Goal: Information Seeking & Learning: Learn about a topic

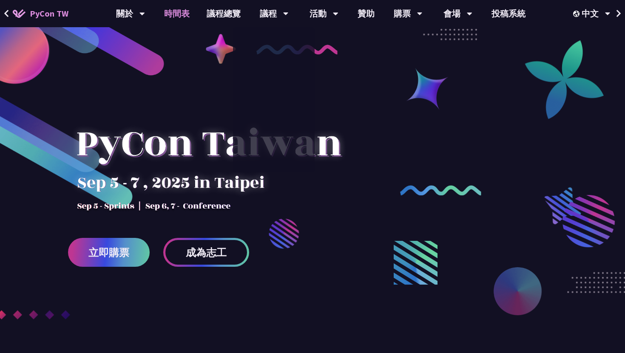
click at [181, 8] on link "時間表" at bounding box center [177, 13] width 43 height 27
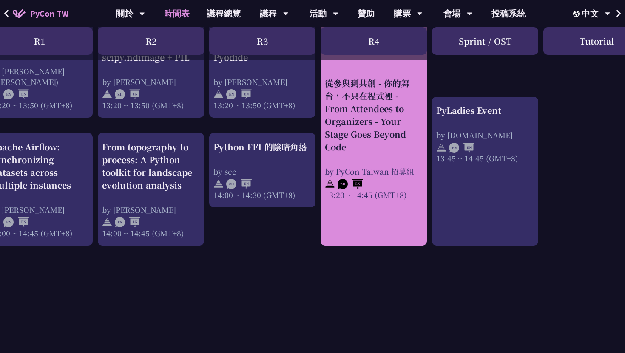
scroll to position [818, 135]
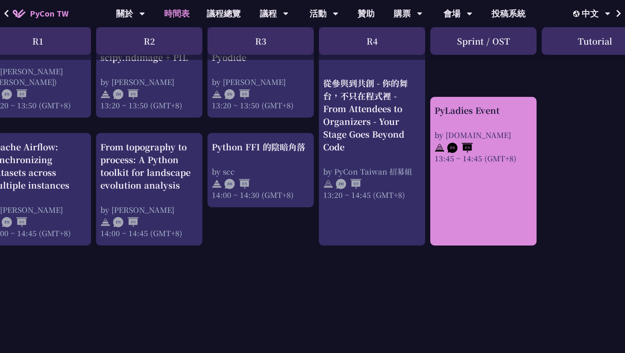
click at [514, 246] on div "PyLadies Event by [DOMAIN_NAME] 13:45 ~ 14:45 (GMT+8)" at bounding box center [483, 171] width 106 height 149
click at [498, 233] on link "PyLadies Event by [DOMAIN_NAME] 13:45 ~ 14:45 (GMT+8)" at bounding box center [483, 171] width 98 height 134
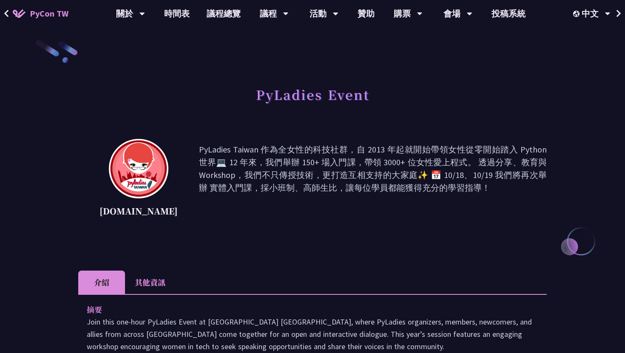
scroll to position [89, 0]
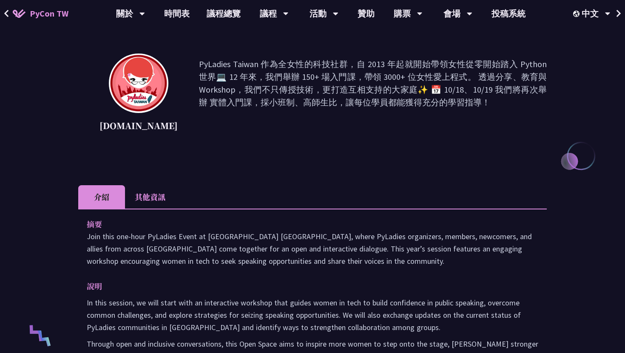
click at [161, 192] on li "其他資訊" at bounding box center [150, 196] width 50 height 23
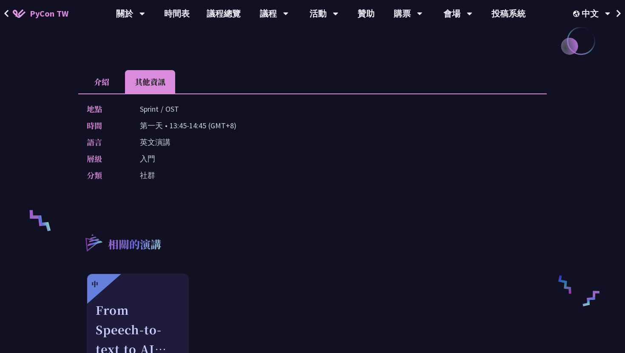
scroll to position [204, 0]
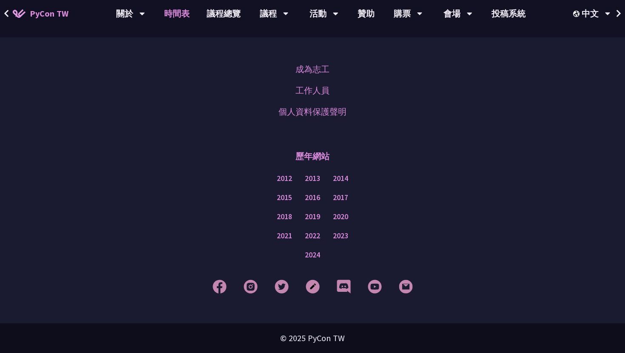
scroll to position [818, 0]
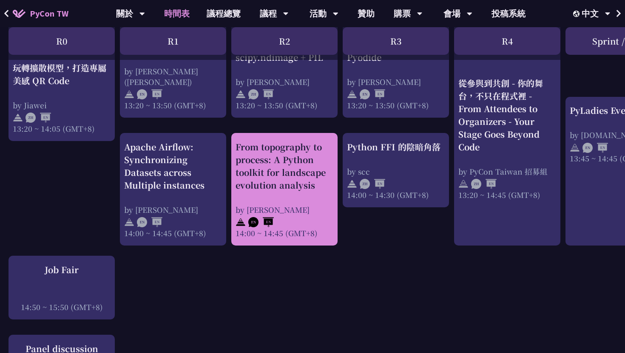
click at [306, 236] on link "From topography to process: A Python toolkit for landscape evolution analysis b…" at bounding box center [285, 190] width 98 height 98
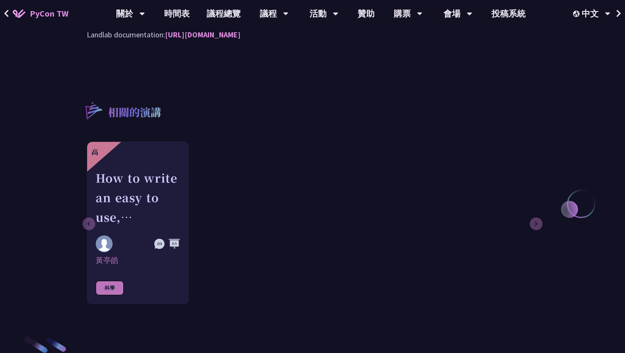
scroll to position [797, 0]
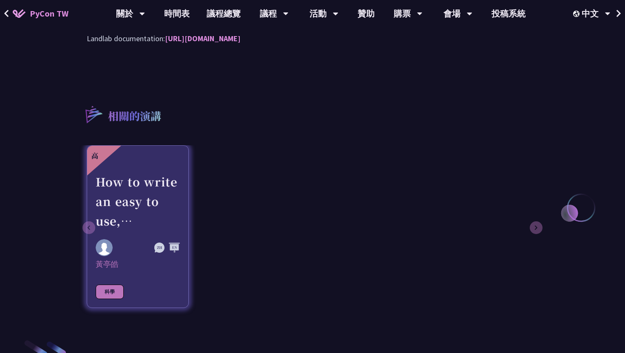
click at [151, 180] on div "How to write an easy to use, interactive physics/science/engineering simulator …" at bounding box center [138, 201] width 84 height 59
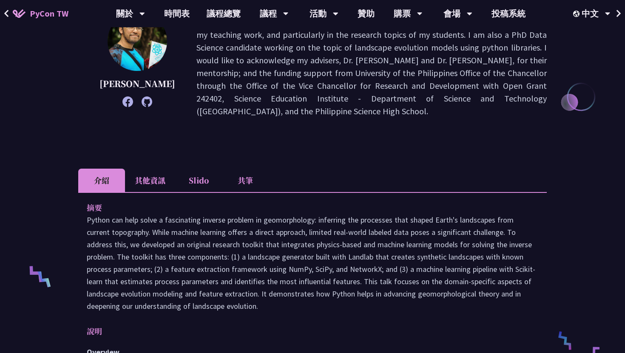
scroll to position [40, 0]
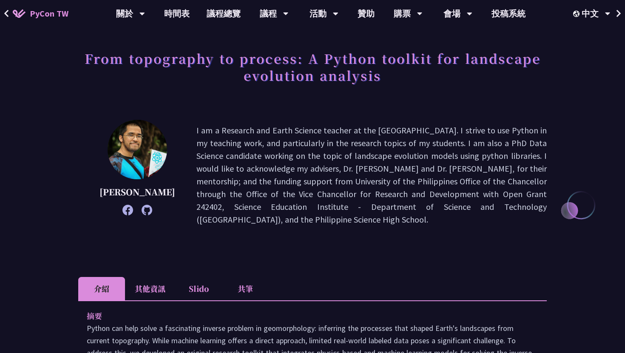
click at [154, 287] on li "其他資訊" at bounding box center [150, 288] width 50 height 23
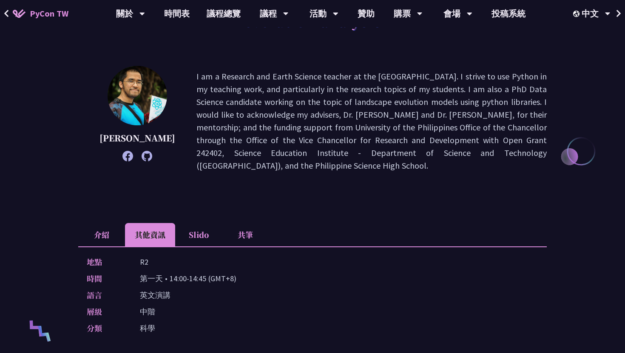
scroll to position [202, 0]
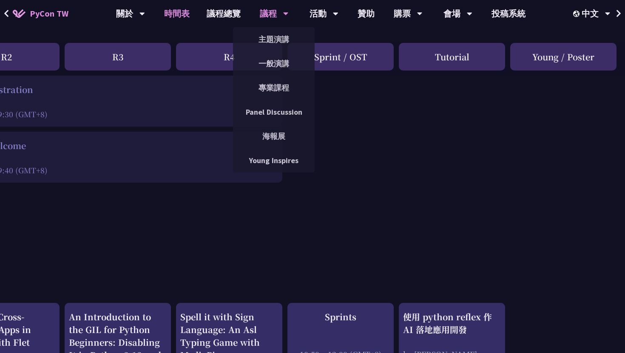
scroll to position [0, 278]
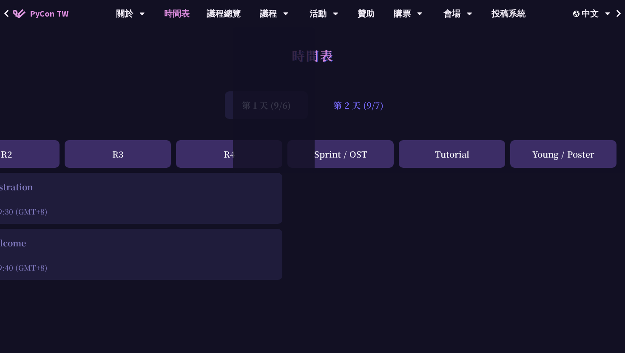
click at [366, 108] on div "第 2 天 (9/7)" at bounding box center [358, 105] width 84 height 28
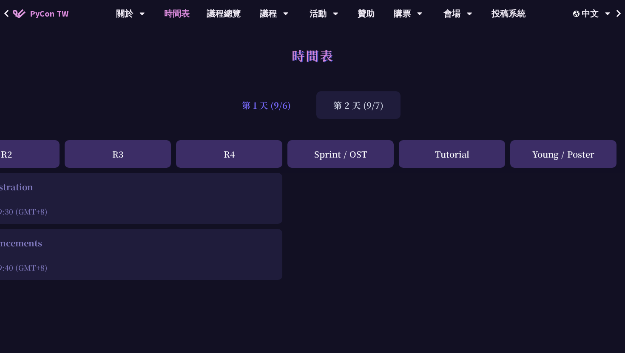
click at [278, 113] on div "第 1 天 (9/6)" at bounding box center [266, 105] width 83 height 28
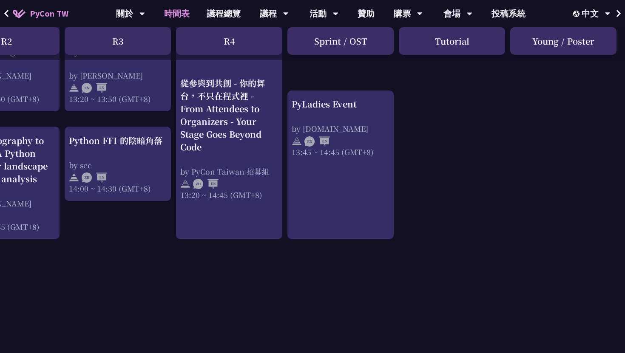
scroll to position [843, 278]
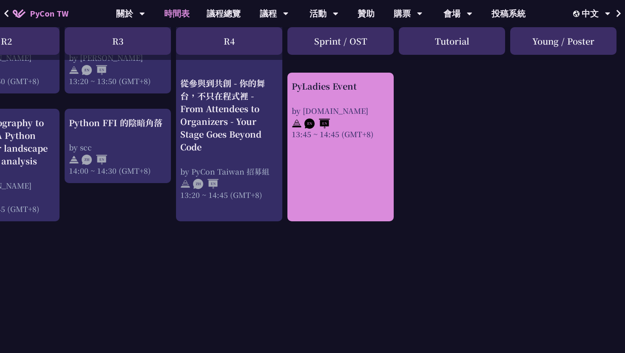
click at [339, 147] on link "PyLadies Event by [DOMAIN_NAME] 13:45 ~ 14:45 (GMT+8)" at bounding box center [341, 147] width 98 height 134
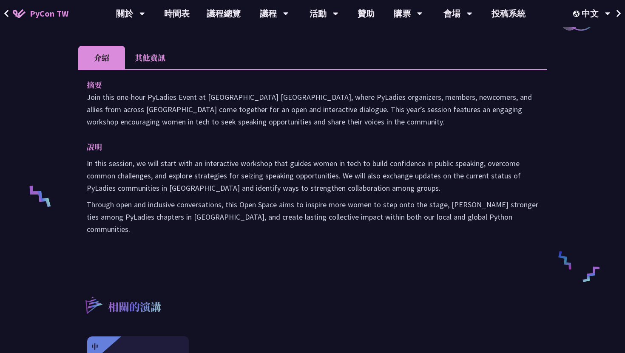
scroll to position [116, 0]
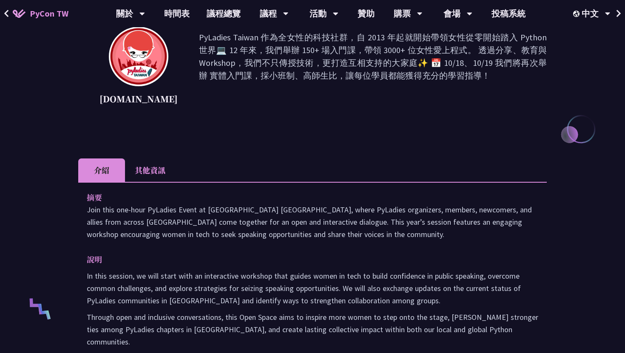
click at [163, 167] on li "其他資訊" at bounding box center [150, 170] width 50 height 23
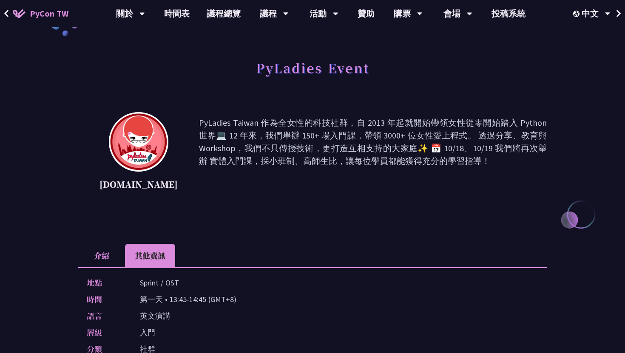
scroll to position [0, 0]
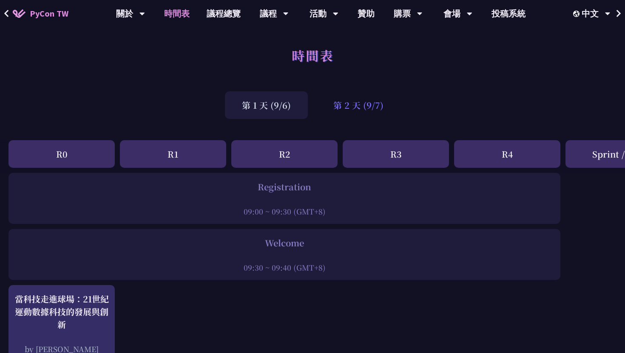
click at [352, 110] on div "第 2 天 (9/7)" at bounding box center [358, 105] width 84 height 28
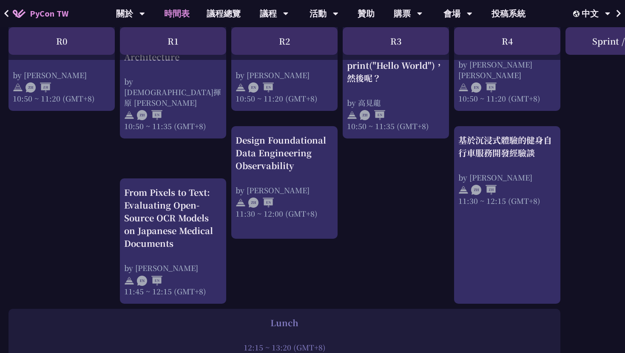
scroll to position [373, 0]
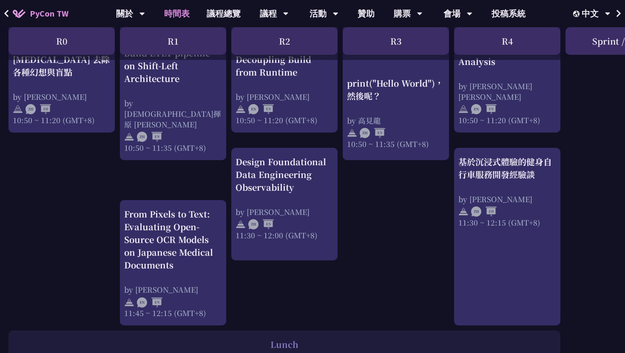
scroll to position [392, 0]
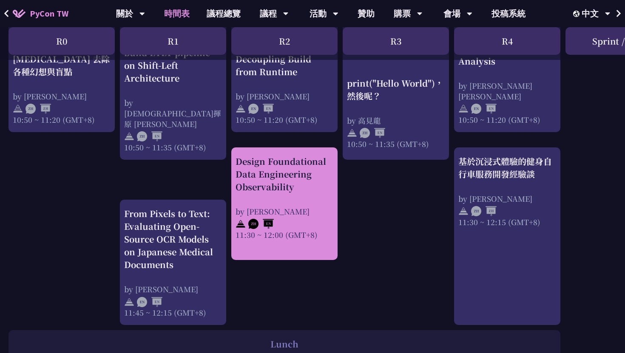
click at [324, 190] on div "Design Foundational Data Engineering Observability" at bounding box center [285, 174] width 98 height 38
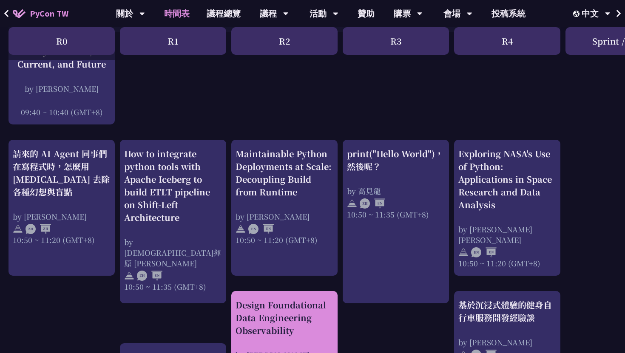
scroll to position [248, 0]
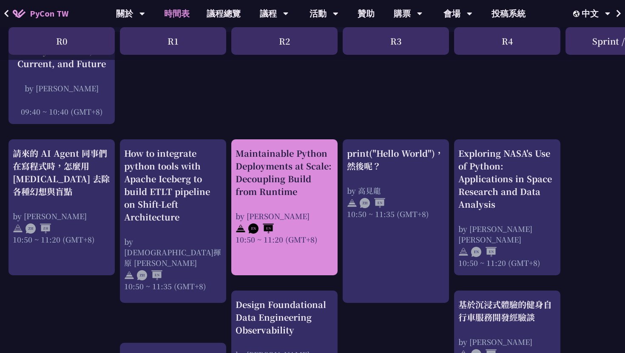
click at [315, 193] on div "Maintainable Python Deployments at Scale: Decoupling Build from Runtime" at bounding box center [285, 172] width 98 height 51
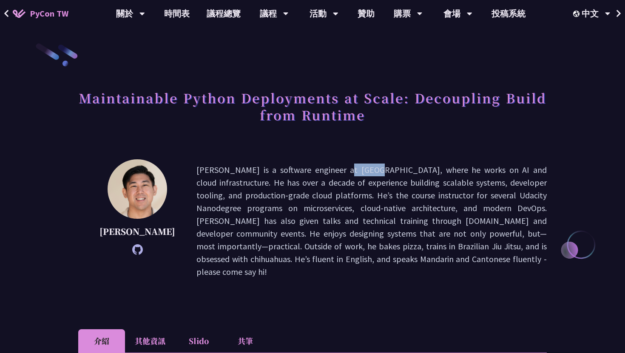
drag, startPoint x: 254, startPoint y: 170, endPoint x: 282, endPoint y: 174, distance: 28.7
click at [282, 174] on p "[PERSON_NAME] is a software engineer at [GEOGRAPHIC_DATA], where he works on AI…" at bounding box center [371, 221] width 350 height 115
click at [292, 194] on p "[PERSON_NAME] is a software engineer at [GEOGRAPHIC_DATA], where he works on AI…" at bounding box center [371, 221] width 350 height 115
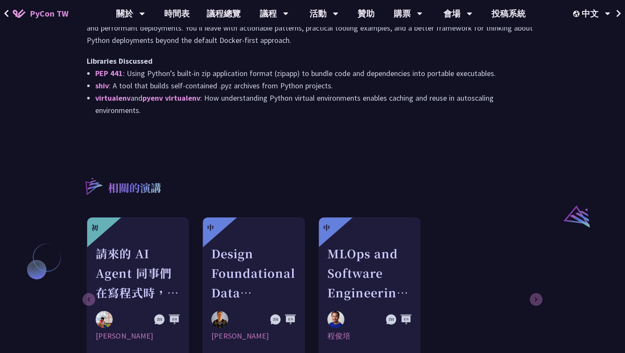
scroll to position [604, 0]
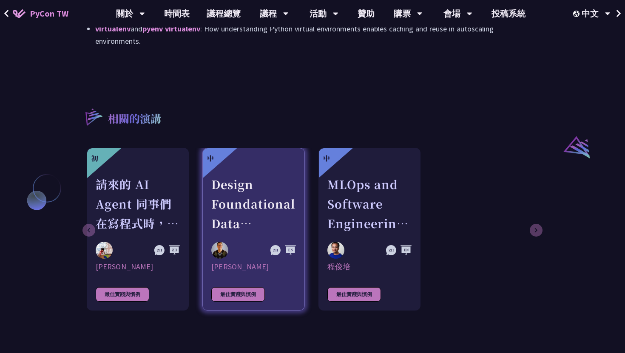
click at [258, 199] on div "Design Foundational Data Engineering Observability" at bounding box center [253, 204] width 84 height 59
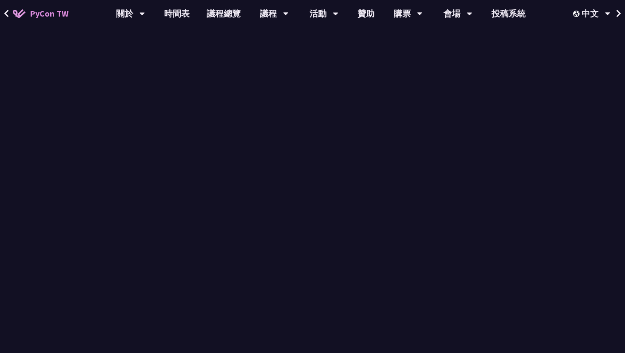
scroll to position [604, 0]
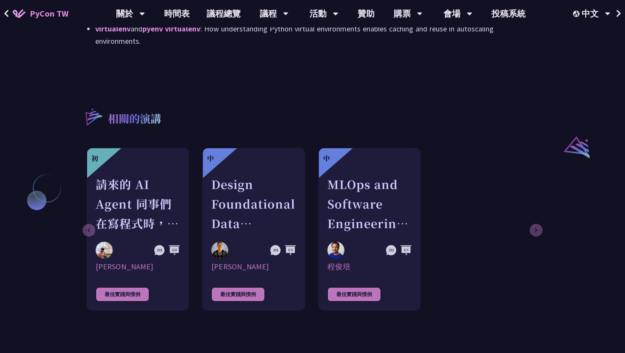
click at [536, 220] on div "初 請來的 AI Agent 同事們在寫程式時，怎麼用 [MEDICAL_DATA] 去除各種幻想與盲點 [PERSON_NAME] 最佳實踐與慣例 中 De…" at bounding box center [312, 233] width 468 height 171
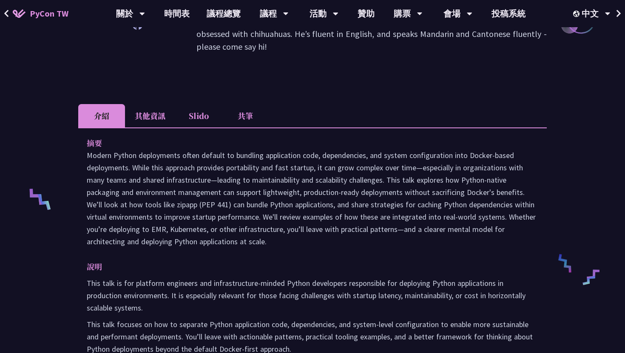
scroll to position [0, 0]
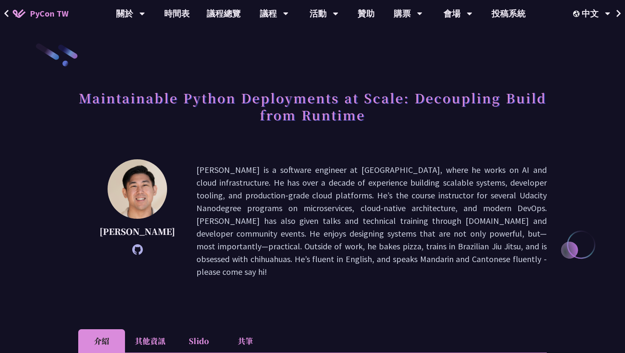
click at [152, 329] on li "其他資訊" at bounding box center [150, 340] width 50 height 23
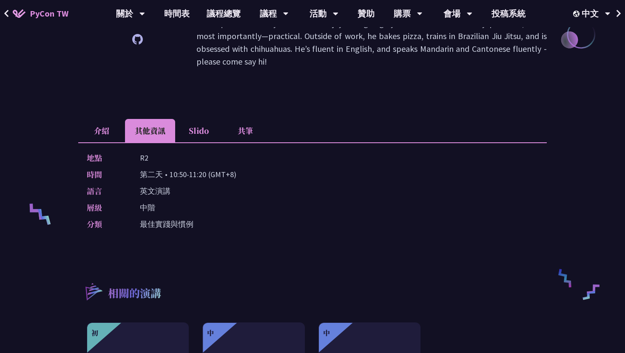
click at [101, 119] on li "介紹" at bounding box center [101, 130] width 47 height 23
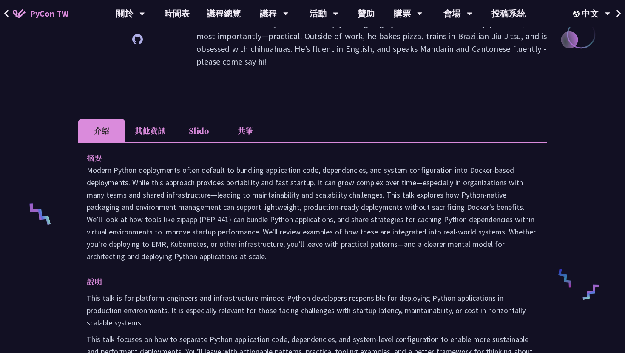
scroll to position [0, 0]
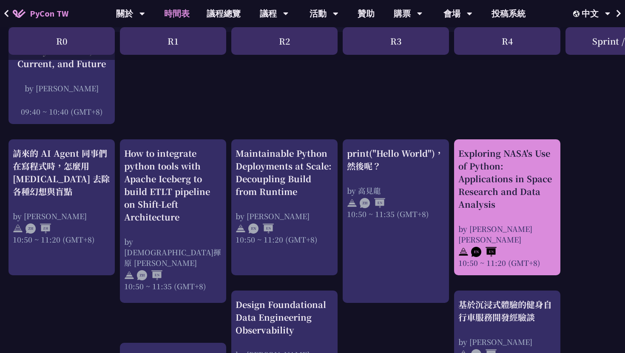
scroll to position [248, 278]
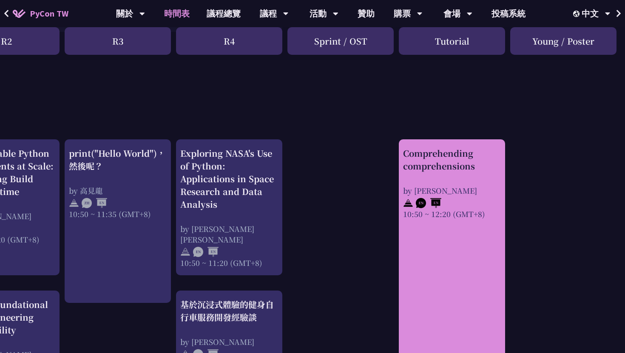
click at [494, 185] on div "by [PERSON_NAME]" at bounding box center [452, 190] width 98 height 11
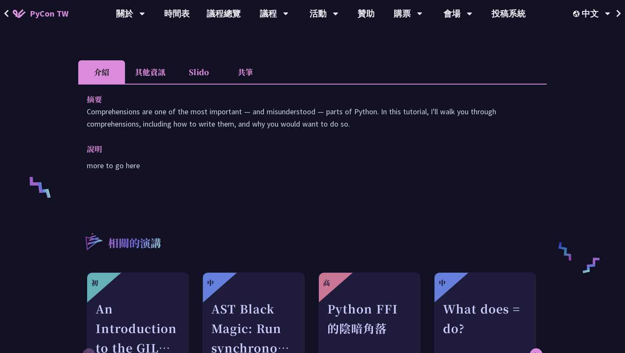
scroll to position [238, 0]
click at [160, 75] on li "其他資訊" at bounding box center [150, 71] width 50 height 23
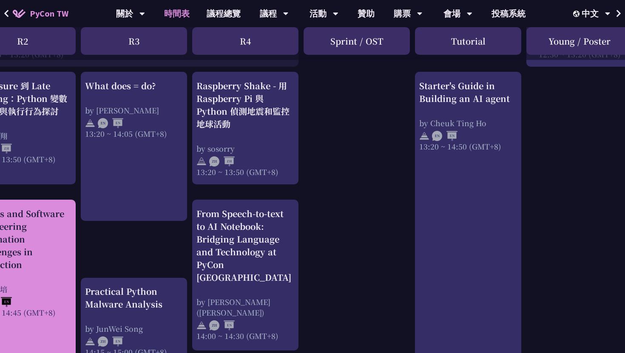
scroll to position [734, 275]
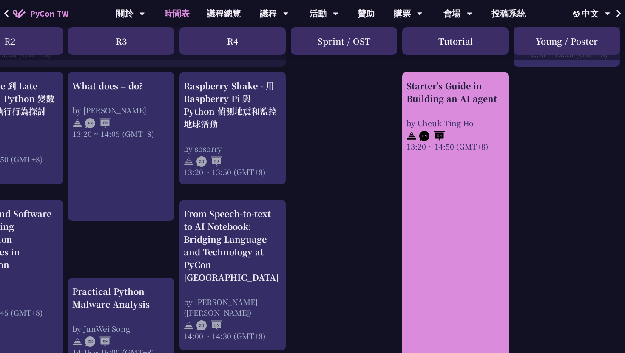
click at [426, 208] on link "Starter's Guide in Building an AI agent by [PERSON_NAME] 13:20 ~ 14:50 (GMT+8)" at bounding box center [455, 221] width 98 height 284
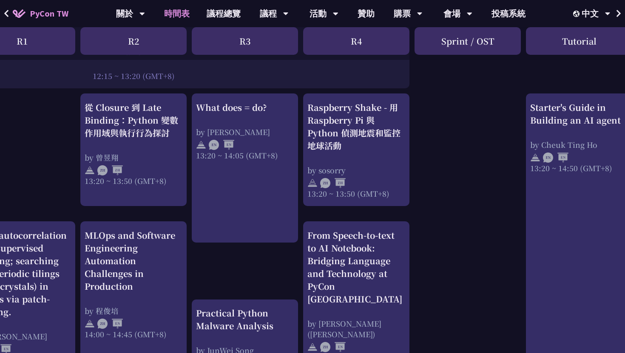
scroll to position [712, 150]
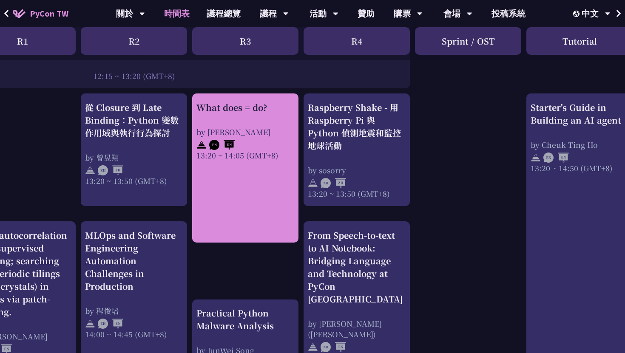
click at [259, 194] on link "What does = do? by [PERSON_NAME] 13:20 ~ 14:05 (GMT+8)" at bounding box center [245, 168] width 98 height 134
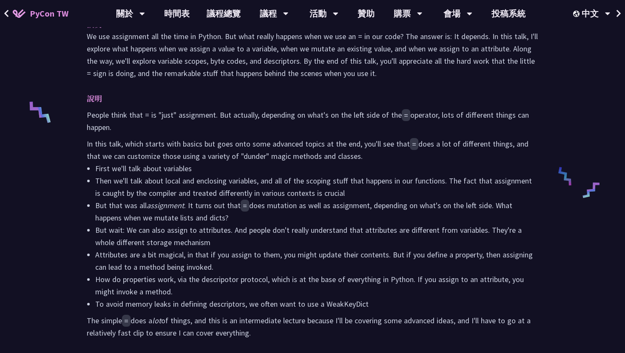
scroll to position [87, 0]
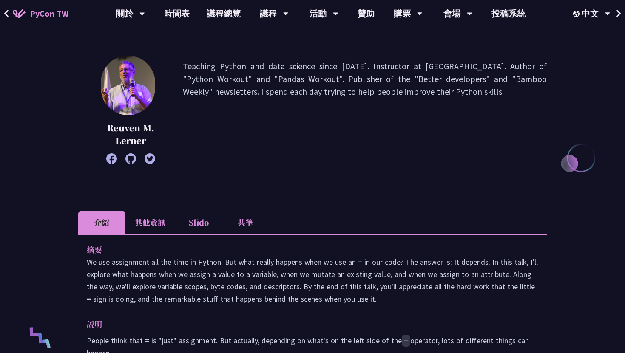
click at [142, 232] on li "其他資訊" at bounding box center [150, 222] width 50 height 23
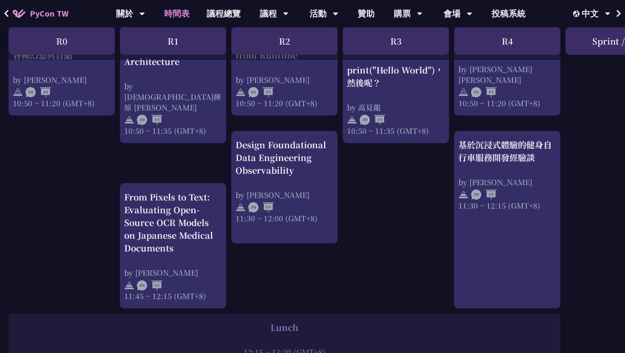
scroll to position [386, 0]
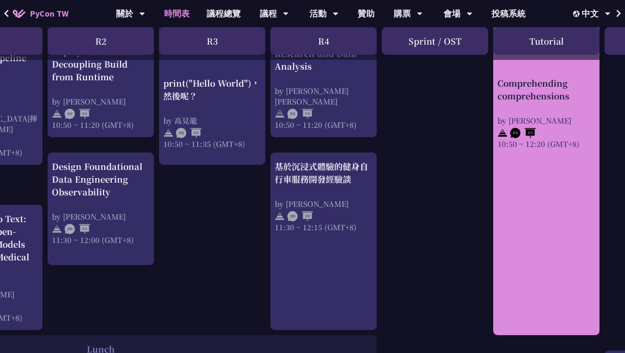
click at [522, 177] on link "Comprehending comprehensions by [PERSON_NAME] 10:50 ~ 12:20 (GMT+8)" at bounding box center [546, 168] width 98 height 319
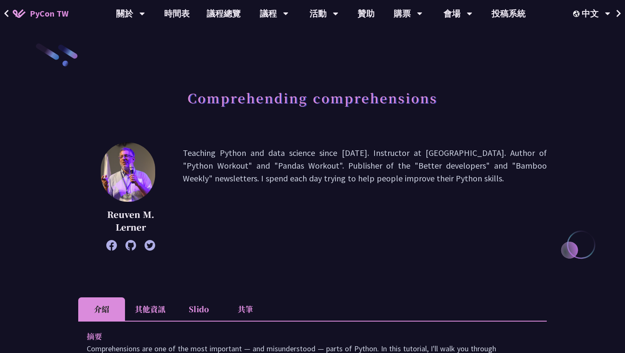
scroll to position [173, 0]
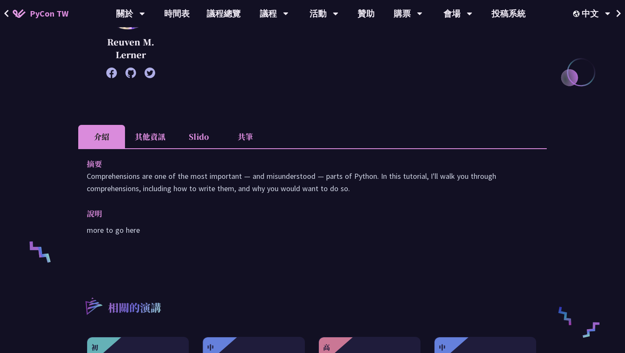
click at [146, 136] on li "其他資訊" at bounding box center [150, 136] width 50 height 23
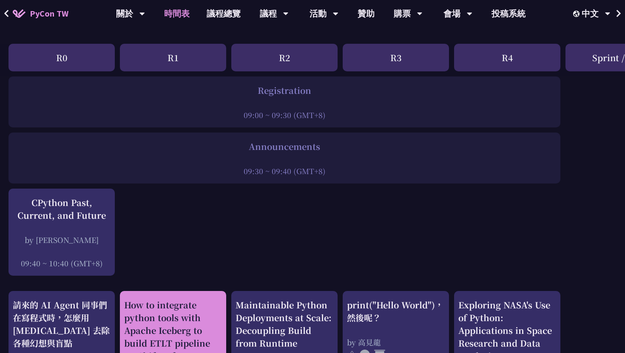
scroll to position [46, 0]
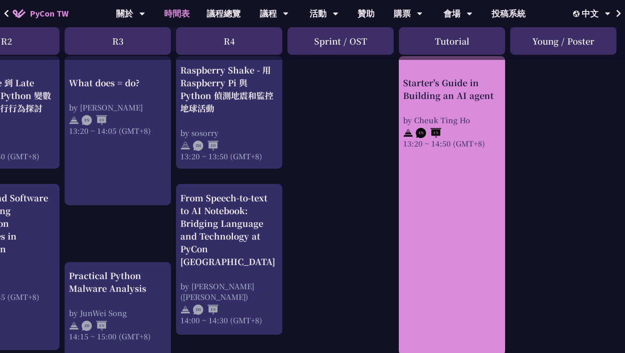
click at [435, 237] on link "Starter's Guide in Building an AI agent by [PERSON_NAME] 13:20 ~ 14:50 (GMT+8)" at bounding box center [452, 206] width 98 height 284
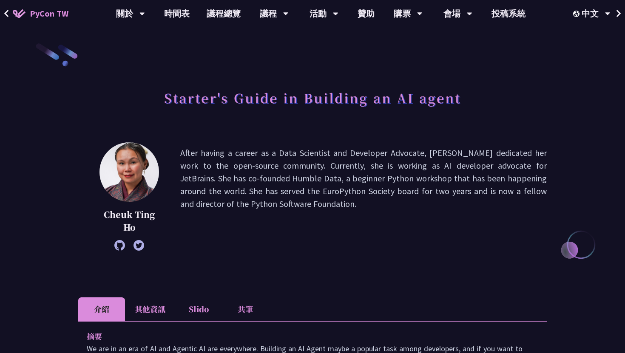
click at [157, 305] on li "其他資訊" at bounding box center [150, 309] width 50 height 23
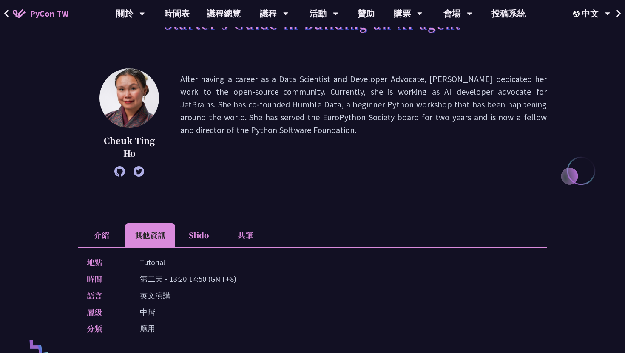
scroll to position [73, 0]
click at [198, 244] on li "Slido" at bounding box center [198, 235] width 47 height 23
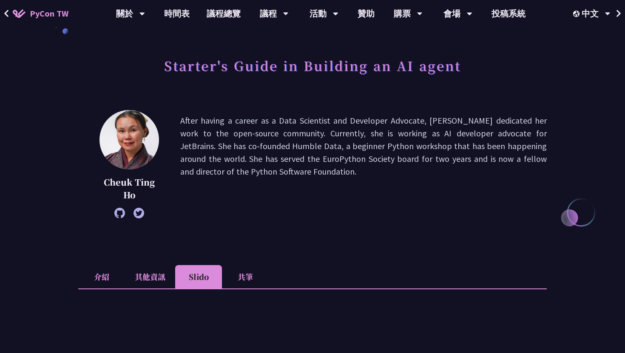
scroll to position [0, 0]
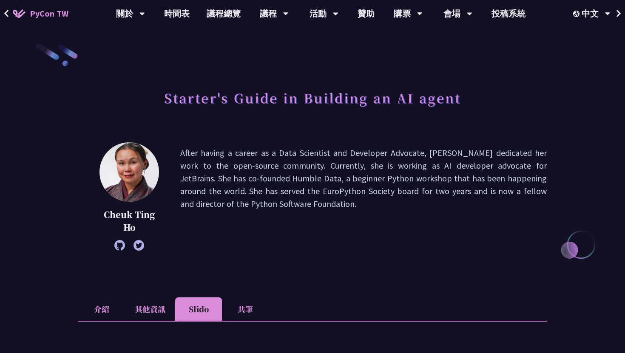
click at [100, 315] on li "介紹" at bounding box center [101, 309] width 47 height 23
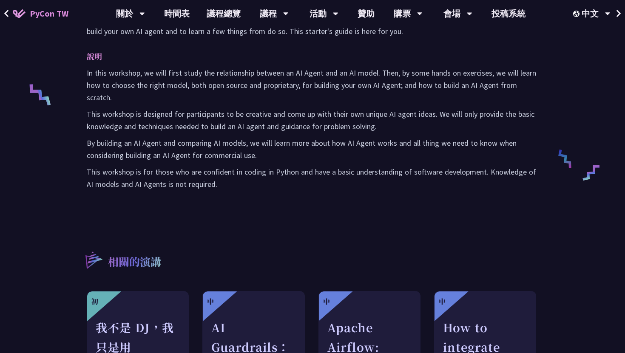
scroll to position [214, 0]
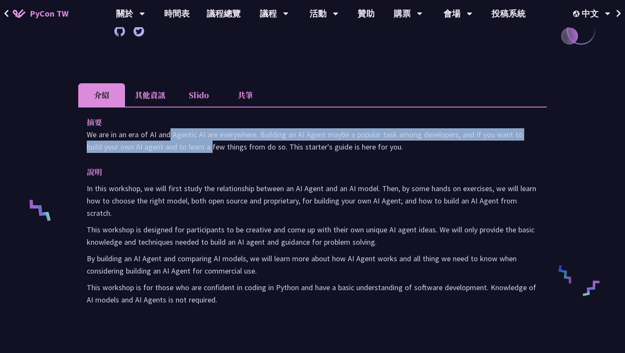
drag, startPoint x: 106, startPoint y: 139, endPoint x: 145, endPoint y: 148, distance: 40.6
click at [145, 148] on p "We are in an era of AI and Agentic AI are everywhere. Building an AI Agent mayb…" at bounding box center [312, 140] width 451 height 25
click at [203, 135] on p "We are in an era of AI and Agentic AI are everywhere. Building an AI Agent mayb…" at bounding box center [312, 140] width 451 height 25
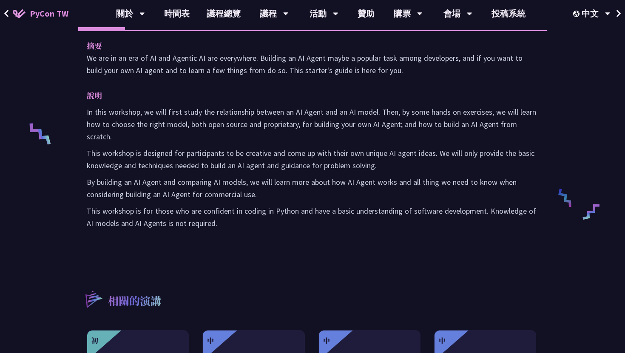
scroll to position [292, 0]
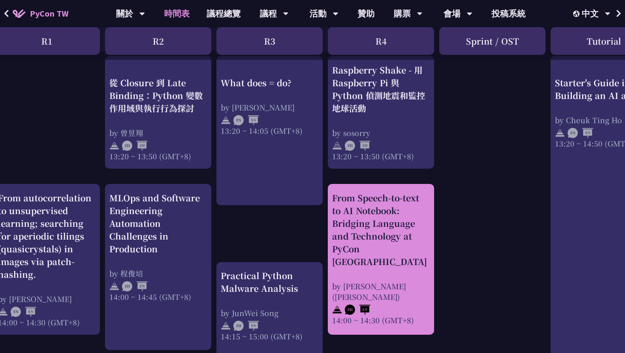
scroll to position [761, 126]
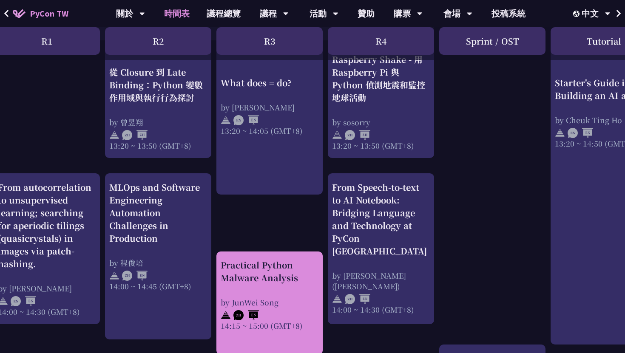
click at [281, 279] on div "Practical Python Malware Analysis" at bounding box center [270, 272] width 98 height 26
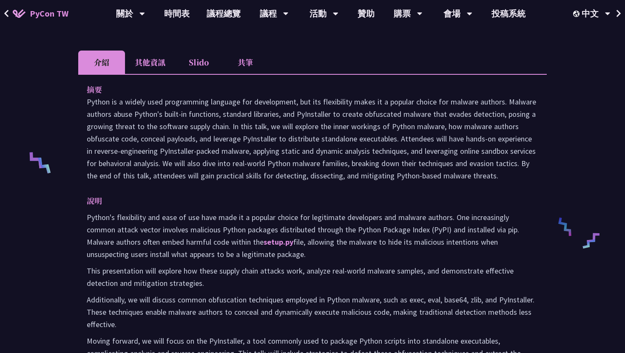
scroll to position [269, 0]
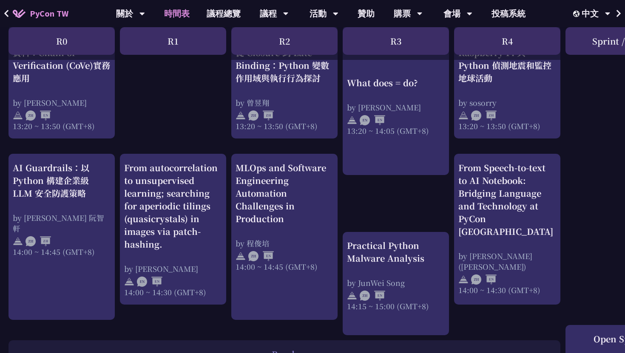
scroll to position [782, 0]
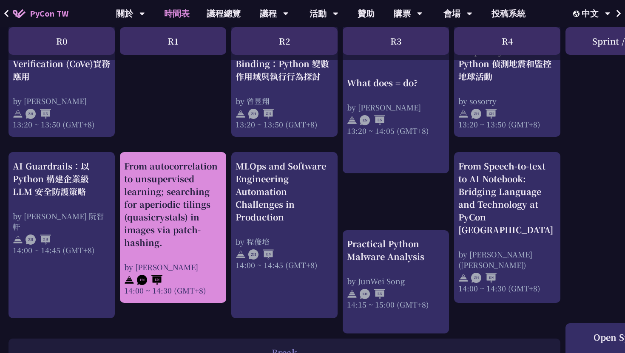
click at [139, 233] on div "From autocorrelation to unsupervised learning; searching for aperiodic tilings …" at bounding box center [173, 204] width 98 height 89
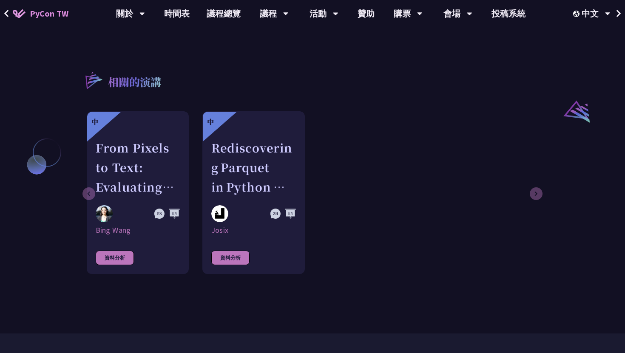
scroll to position [609, 0]
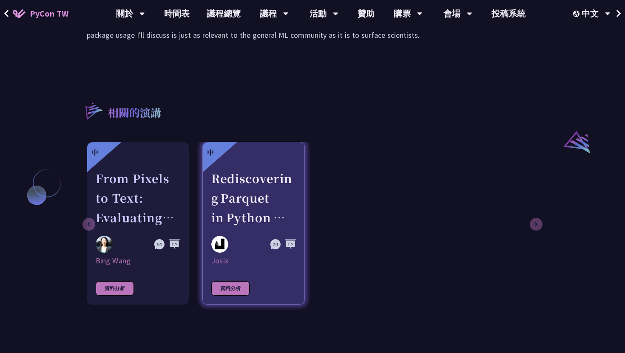
click at [240, 227] on div "Rediscovering Parquet in Python — From CSV Pain to Columnar Gain" at bounding box center [253, 198] width 84 height 59
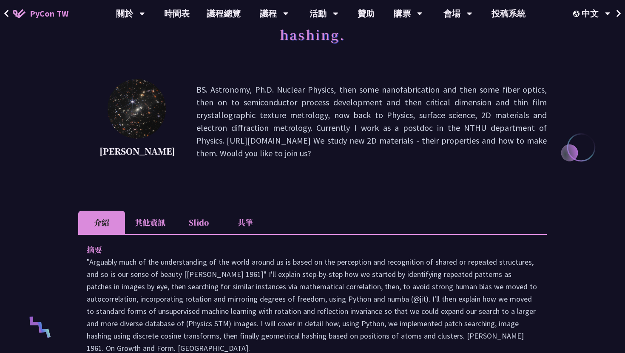
scroll to position [106, 0]
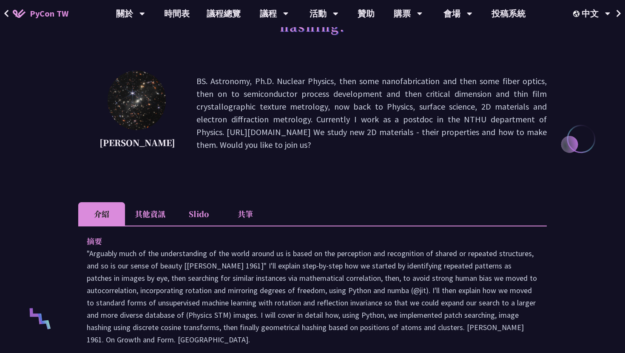
click at [156, 226] on li "其他資訊" at bounding box center [150, 213] width 50 height 23
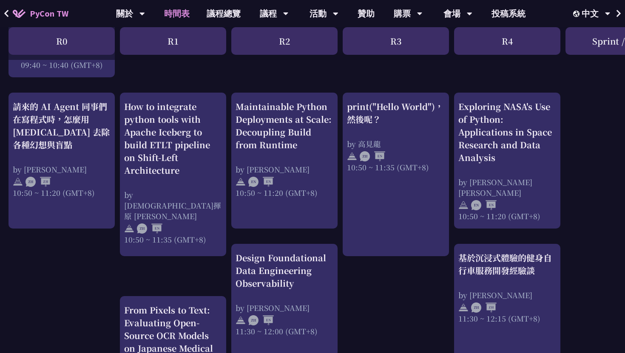
scroll to position [297, 0]
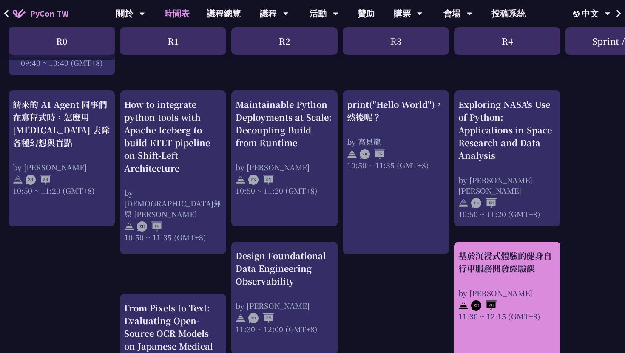
click at [542, 253] on div "基於沉浸式體驗的健身自行車服務開發經驗談" at bounding box center [507, 263] width 98 height 26
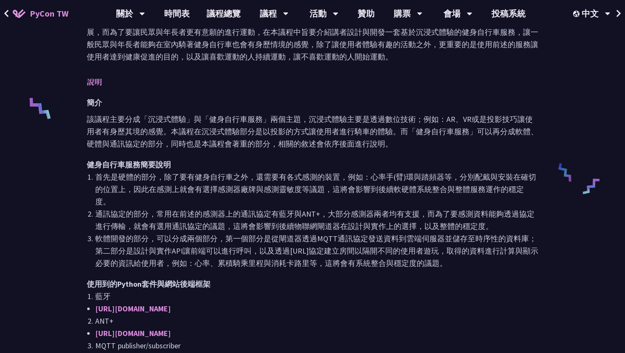
scroll to position [401, 0]
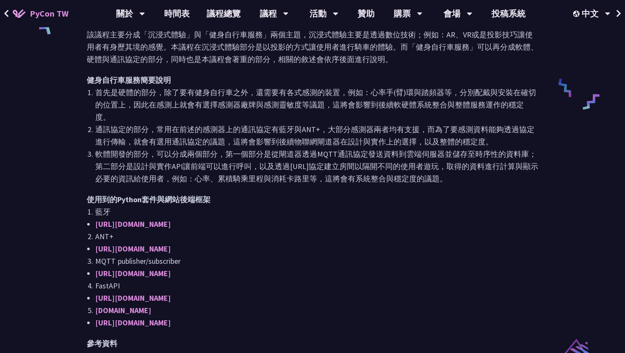
scroll to position [297, 0]
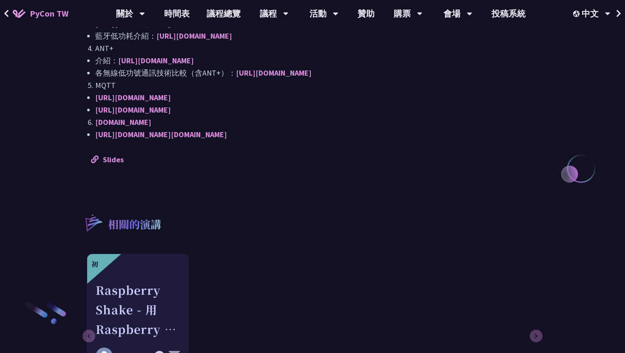
scroll to position [859, 0]
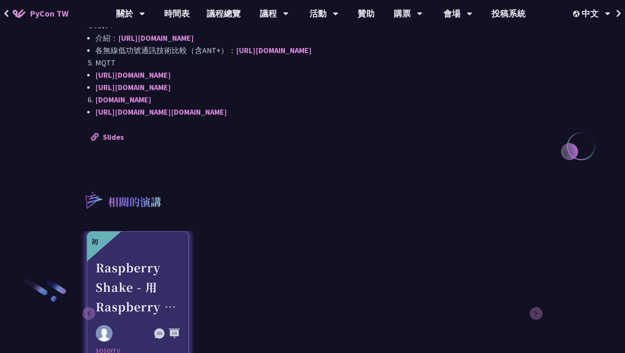
click at [149, 271] on div "Raspberry Shake - 用 Raspberry Pi 與 Python 偵測地震和監控地球活動" at bounding box center [138, 287] width 84 height 59
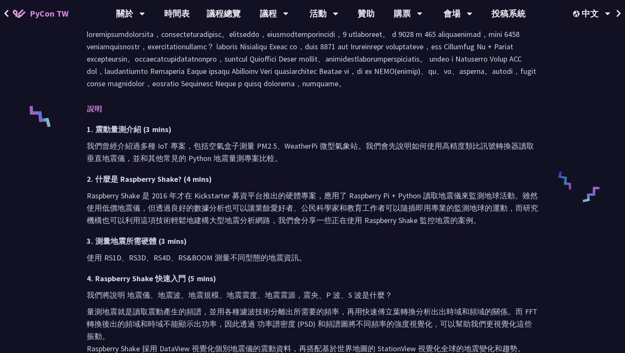
scroll to position [353, 0]
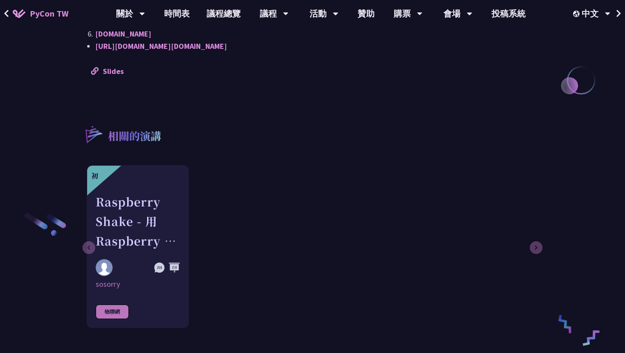
scroll to position [935, 0]
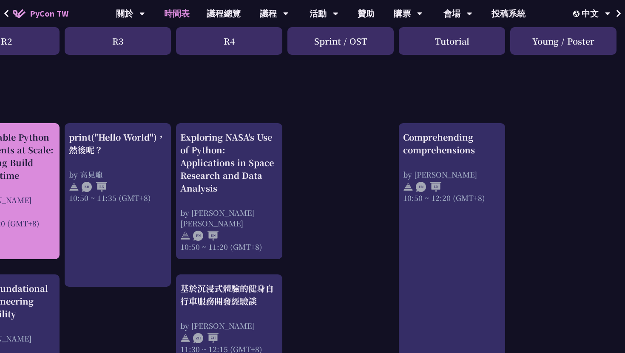
scroll to position [261, 278]
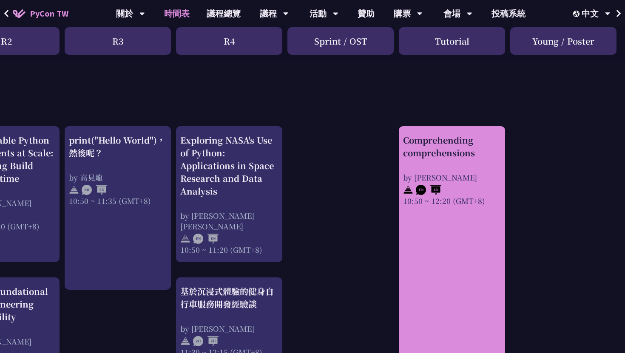
click at [462, 259] on link "Comprehending comprehensions by [PERSON_NAME] 10:50 ~ 12:20 (GMT+8)" at bounding box center [452, 293] width 98 height 319
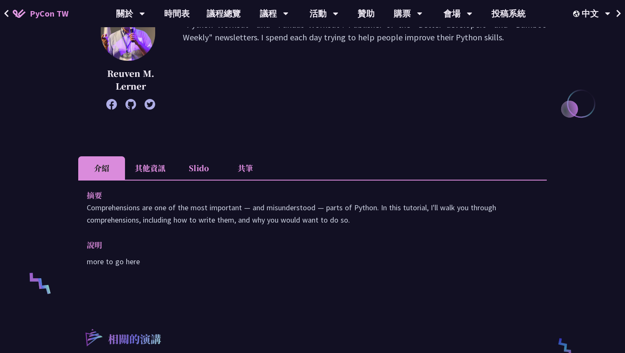
scroll to position [142, 0]
click at [154, 160] on li "其他資訊" at bounding box center [150, 167] width 50 height 23
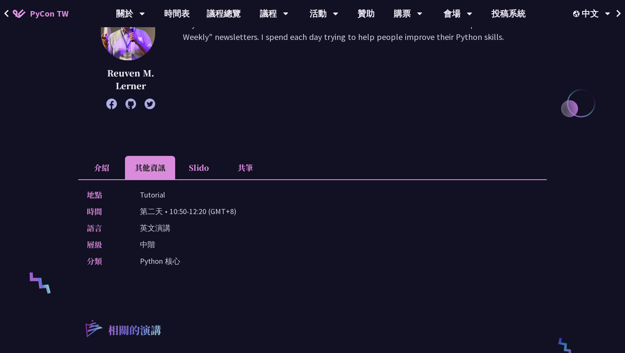
click at [88, 168] on li "介紹" at bounding box center [101, 167] width 47 height 23
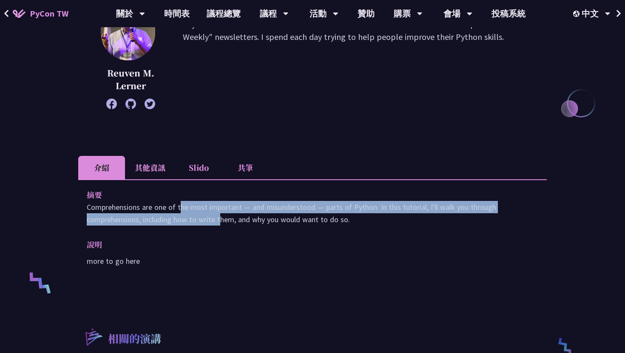
drag, startPoint x: 112, startPoint y: 207, endPoint x: 153, endPoint y: 219, distance: 42.3
click at [153, 219] on p "Comprehensions are one of the most important — and misunderstood — parts of Pyt…" at bounding box center [312, 213] width 451 height 25
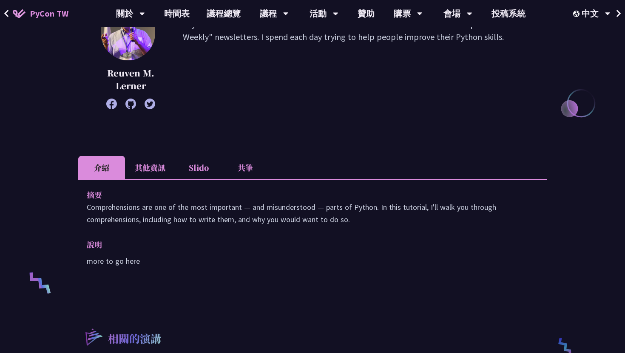
click at [136, 167] on li "其他資訊" at bounding box center [150, 167] width 50 height 23
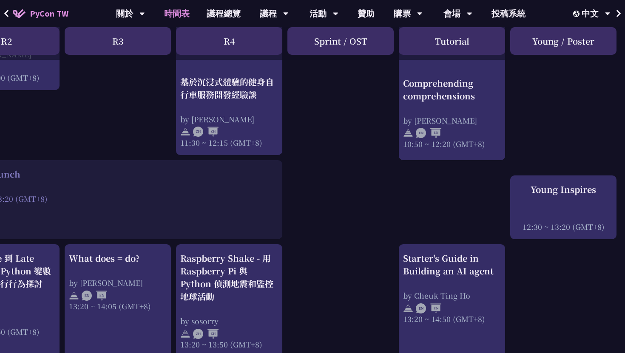
scroll to position [562, 278]
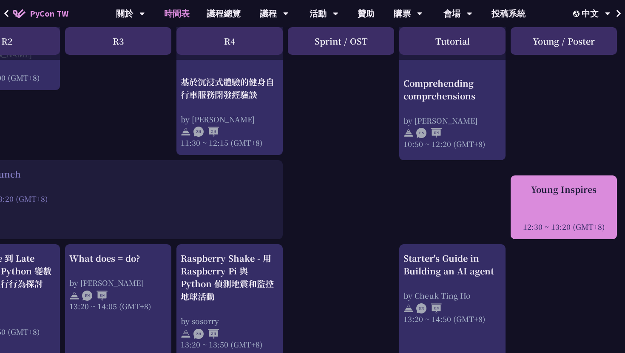
click at [522, 204] on div "Young Inspires 12:30 ~ 13:20 (GMT+8)" at bounding box center [564, 207] width 98 height 49
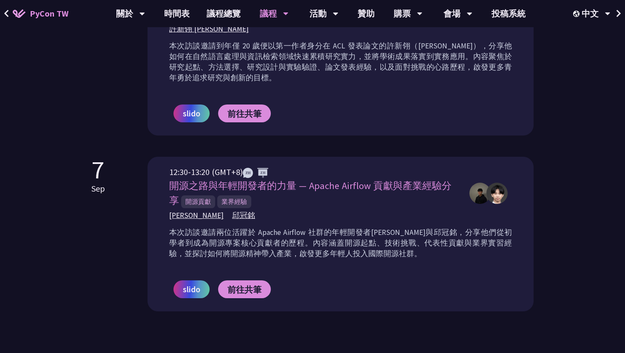
scroll to position [596, 0]
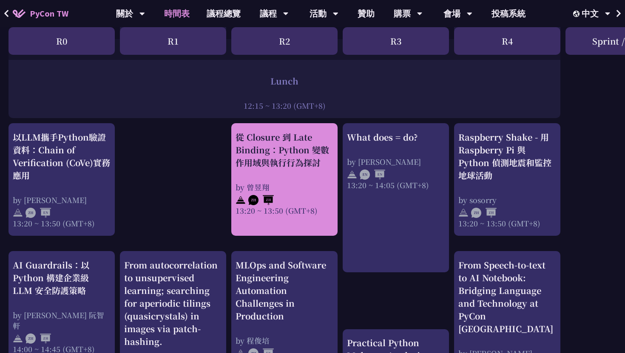
scroll to position [683, 0]
click at [291, 144] on div "從 Closure 到 Late Binding：Python 變數作用域與執行行為探討" at bounding box center [285, 150] width 98 height 38
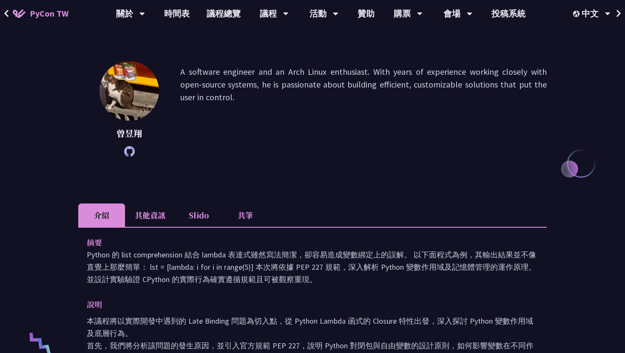
scroll to position [116, 0]
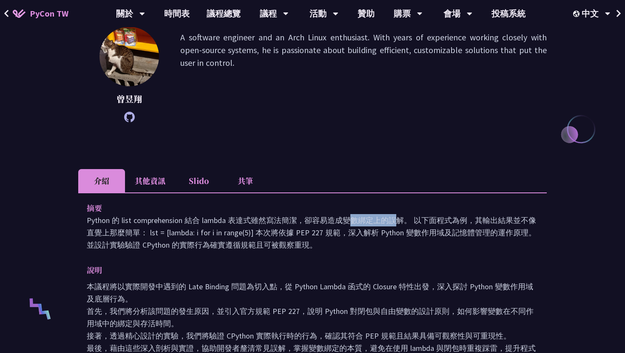
drag, startPoint x: 207, startPoint y: 224, endPoint x: 240, endPoint y: 225, distance: 32.3
click at [240, 225] on p "Python 的 list comprehension 結合 lambda 表達式雖然寫法簡潔，卻容易造成變數綁定上的誤解。 以下面程式為例，其輸出結果並不像…" at bounding box center [312, 232] width 451 height 37
click at [270, 262] on div "摘要 Python 的 list comprehension 結合 lambda 表達式雖然寫法簡潔，卻容易造成變數綁定上的誤解。 以下面程式為例，其輸出結果…" at bounding box center [312, 297] width 468 height 208
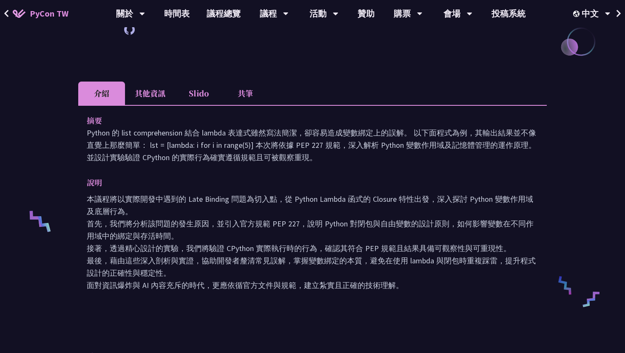
scroll to position [173, 0]
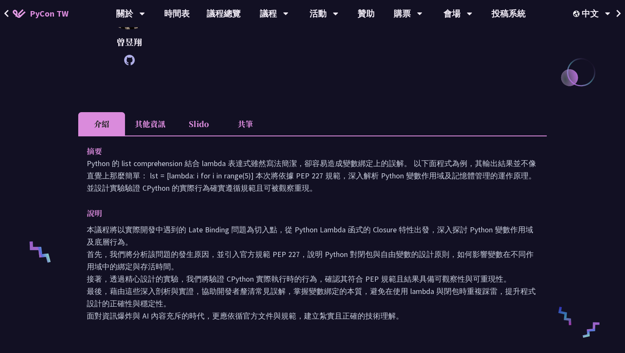
click at [146, 112] on li "其他資訊" at bounding box center [150, 123] width 50 height 23
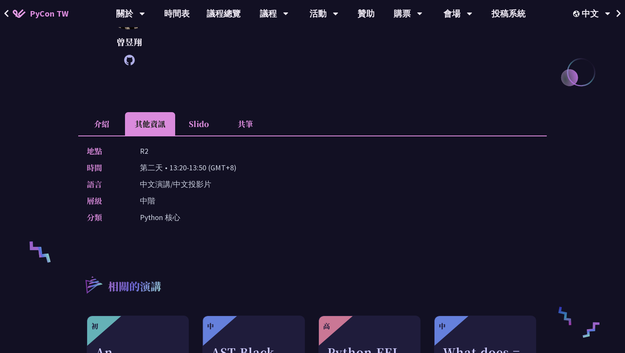
click at [93, 114] on li "介紹" at bounding box center [101, 123] width 47 height 23
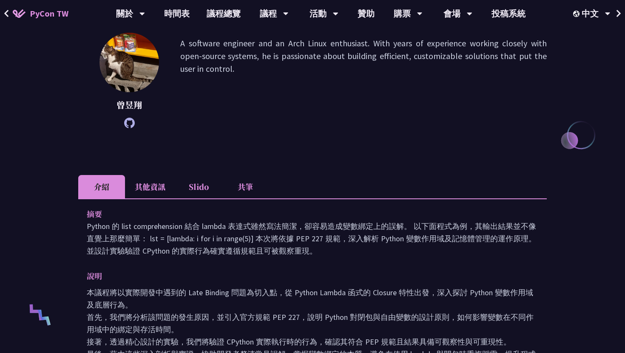
scroll to position [0, 0]
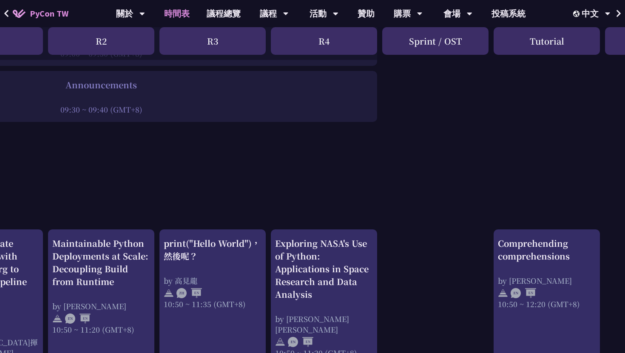
scroll to position [0, 183]
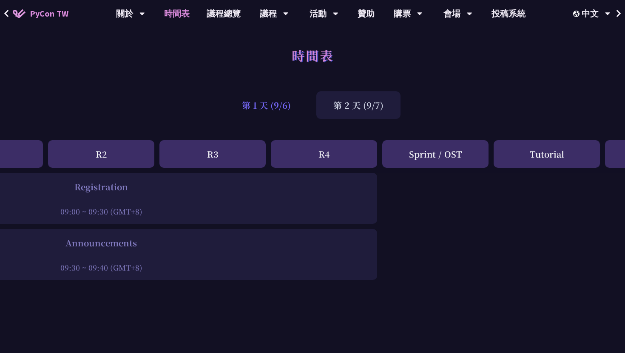
click at [275, 106] on div "第 1 天 (9/6)" at bounding box center [266, 105] width 83 height 28
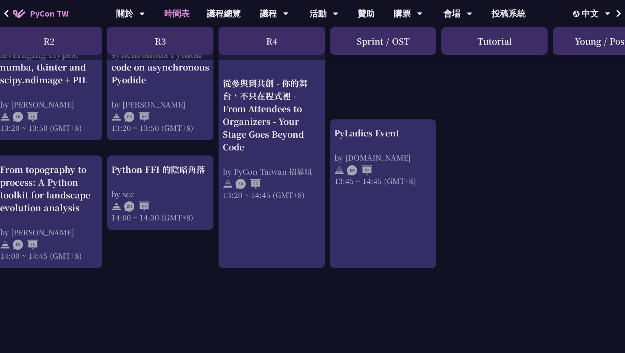
scroll to position [812, 236]
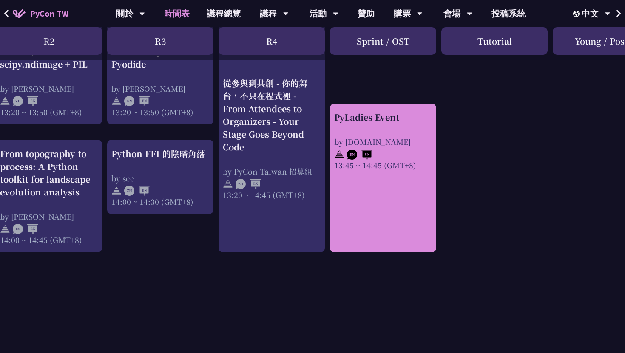
click at [361, 238] on link "PyLadies Event by [DOMAIN_NAME] 13:45 ~ 14:45 (GMT+8)" at bounding box center [383, 178] width 98 height 134
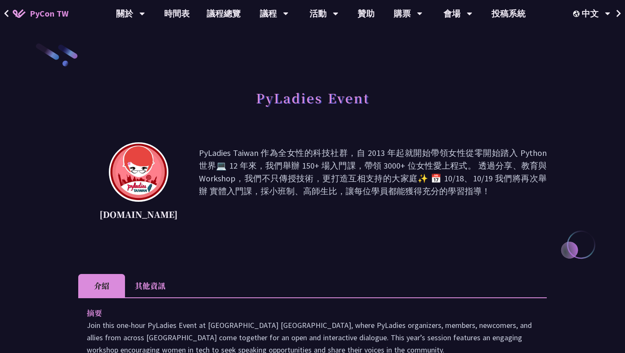
click at [159, 284] on li "其他資訊" at bounding box center [150, 285] width 50 height 23
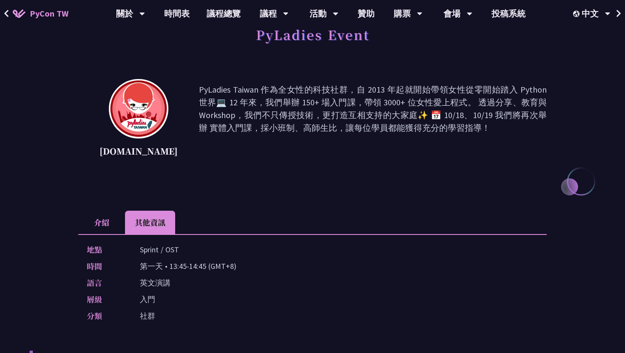
scroll to position [156, 0]
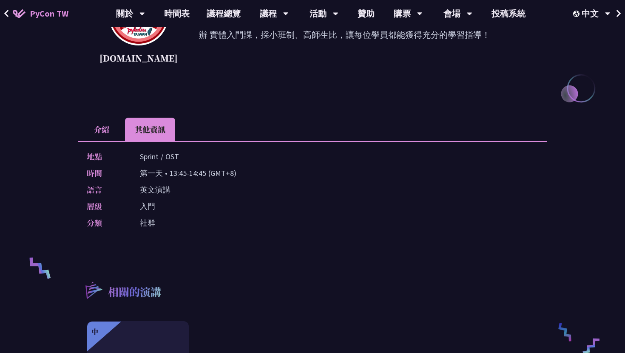
click at [111, 123] on li "介紹" at bounding box center [101, 129] width 47 height 23
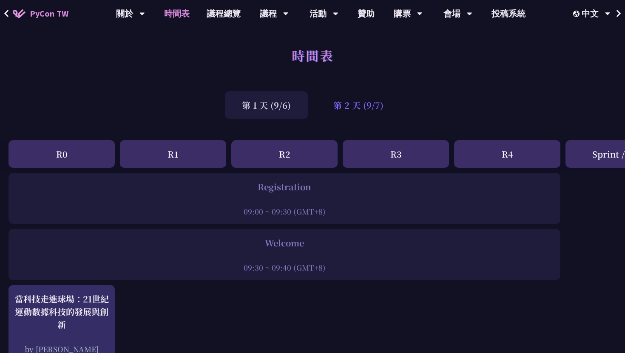
click at [356, 103] on div "第 2 天 (9/7)" at bounding box center [358, 105] width 84 height 28
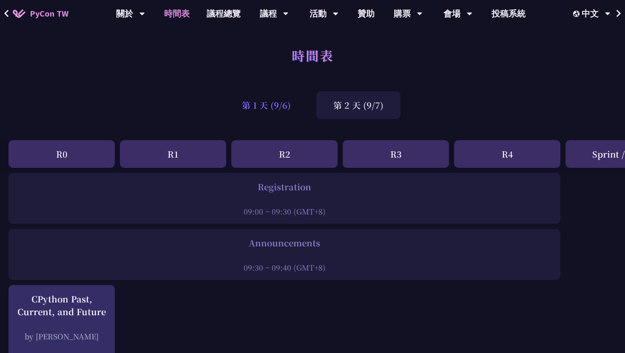
click at [268, 102] on div "第 1 天 (9/6)" at bounding box center [266, 105] width 83 height 28
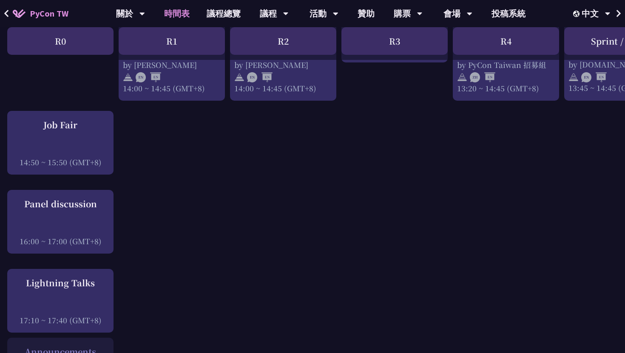
scroll to position [965, 1]
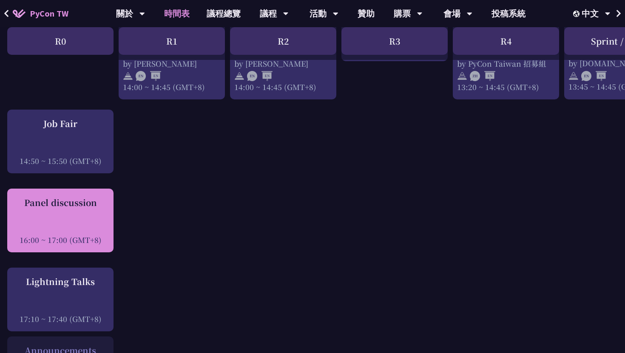
click at [77, 233] on div at bounding box center [60, 228] width 98 height 13
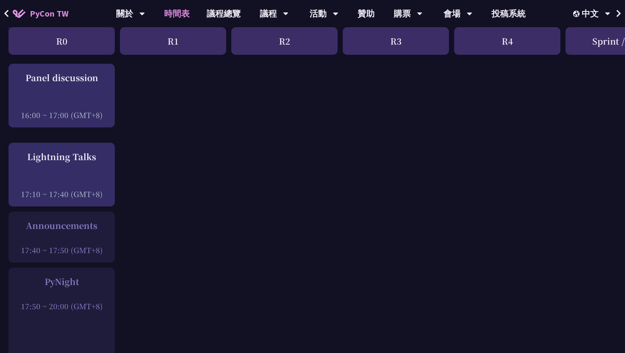
scroll to position [1097, 0]
